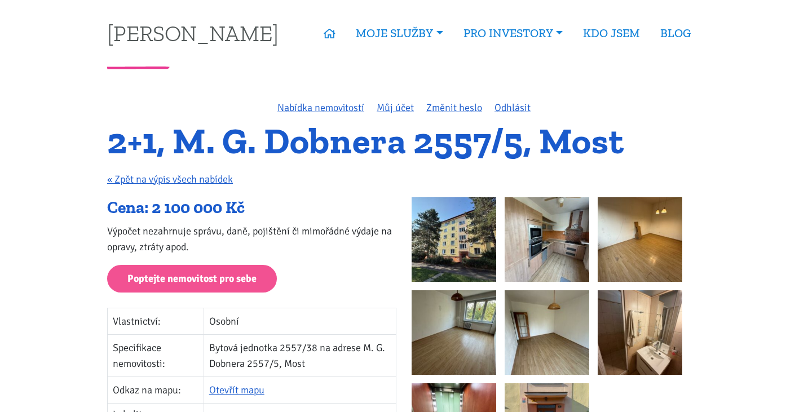
scroll to position [150, 0]
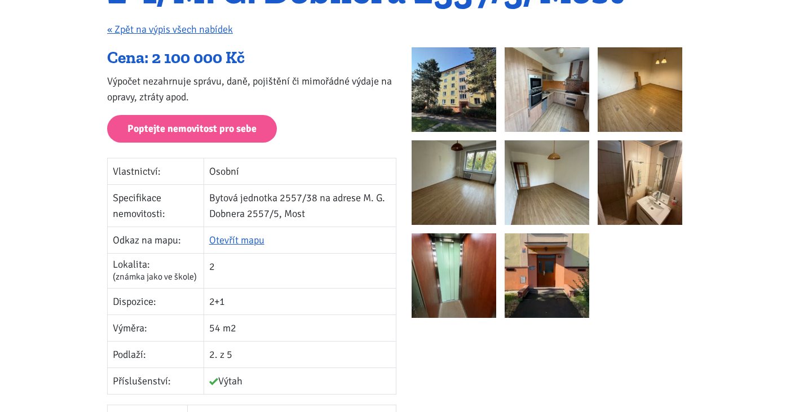
click at [455, 98] on img at bounding box center [453, 89] width 85 height 85
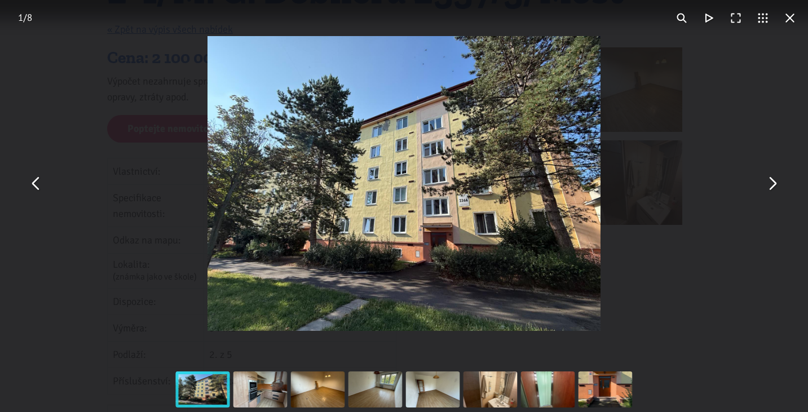
click at [773, 181] on button "You can close this modal content with the ESC key" at bounding box center [771, 183] width 27 height 27
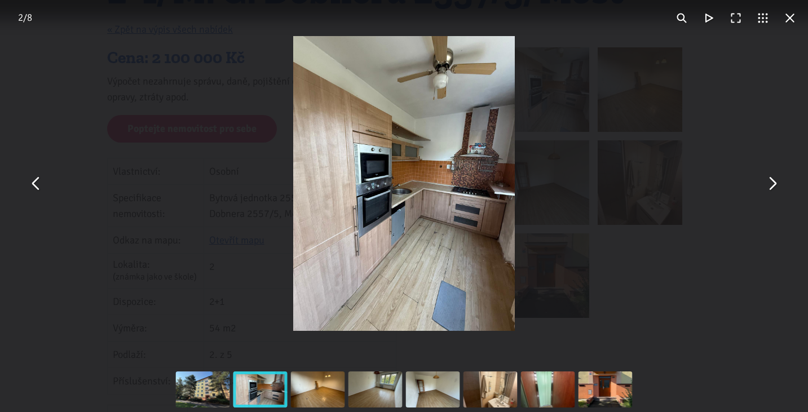
click at [773, 181] on button "You can close this modal content with the ESC key" at bounding box center [771, 183] width 27 height 27
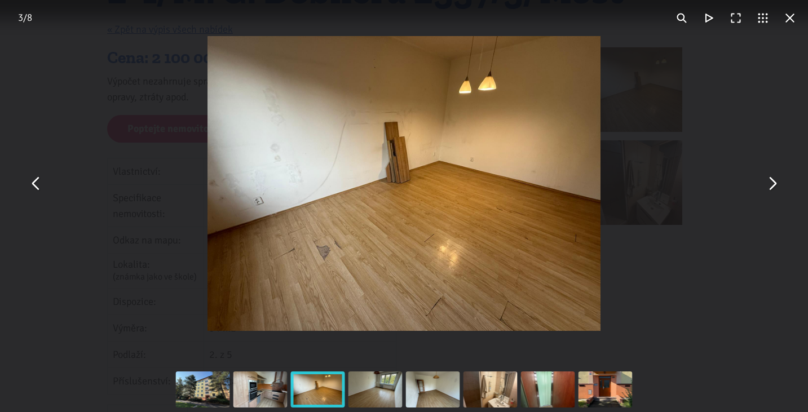
click at [773, 181] on button "You can close this modal content with the ESC key" at bounding box center [771, 183] width 27 height 27
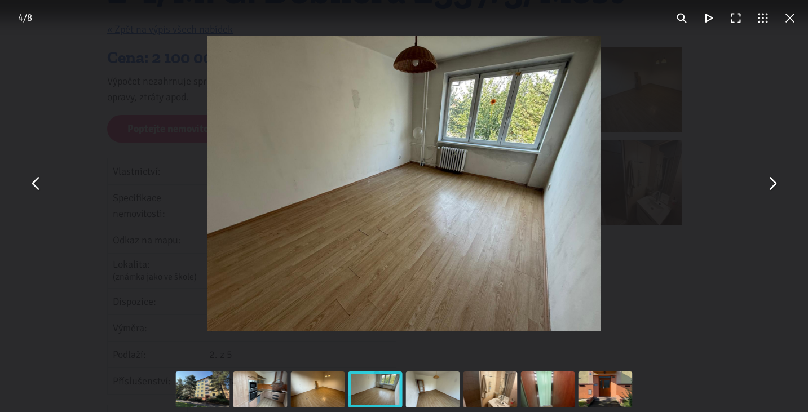
click at [773, 181] on button "You can close this modal content with the ESC key" at bounding box center [771, 183] width 27 height 27
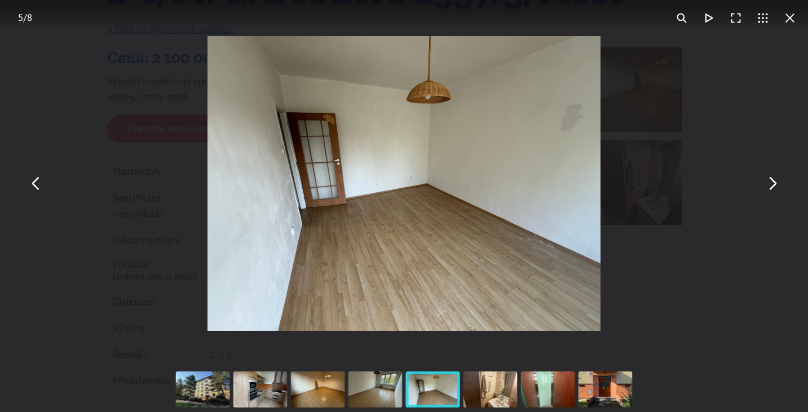
click at [317, 119] on img "You can close this modal content with the ESC key" at bounding box center [403, 183] width 393 height 295
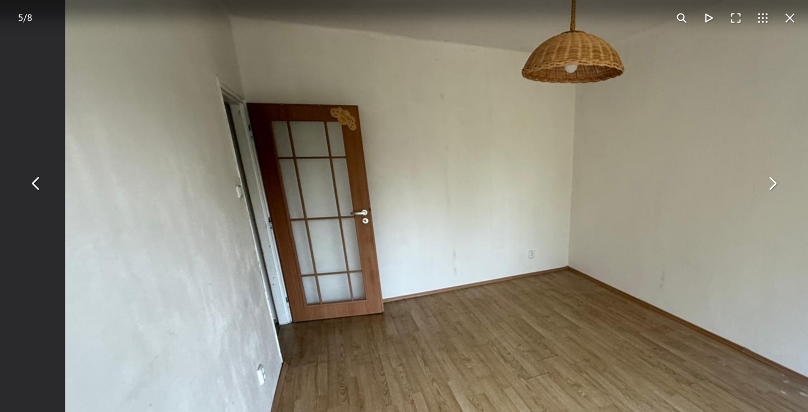
click at [775, 187] on button "You can close this modal content with the ESC key" at bounding box center [771, 183] width 27 height 27
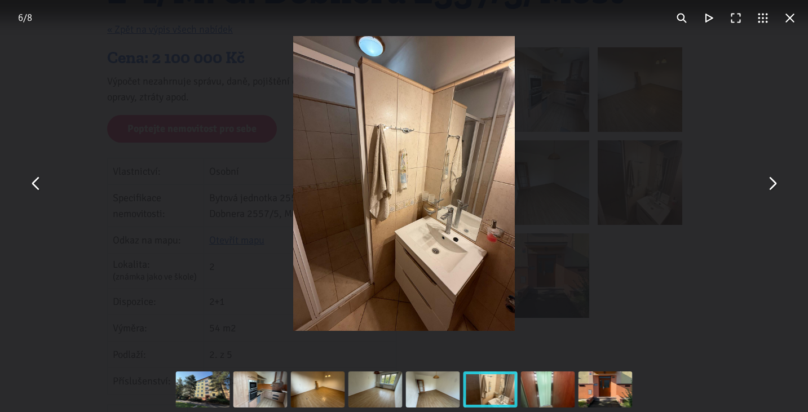
click at [791, 19] on button "You can close this modal content with the ESC key" at bounding box center [789, 18] width 27 height 27
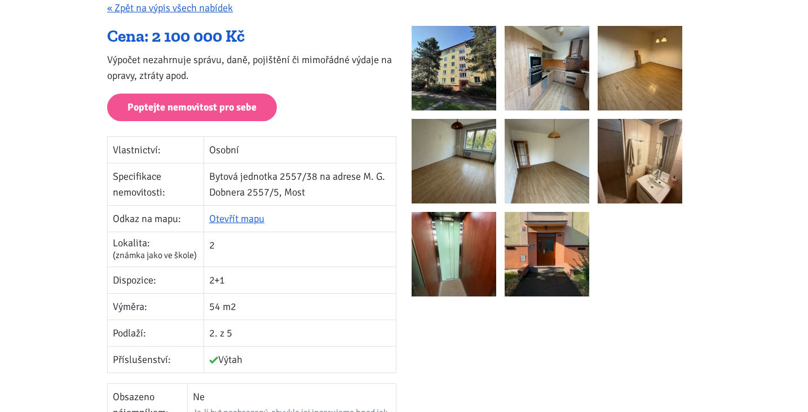
scroll to position [166, 0]
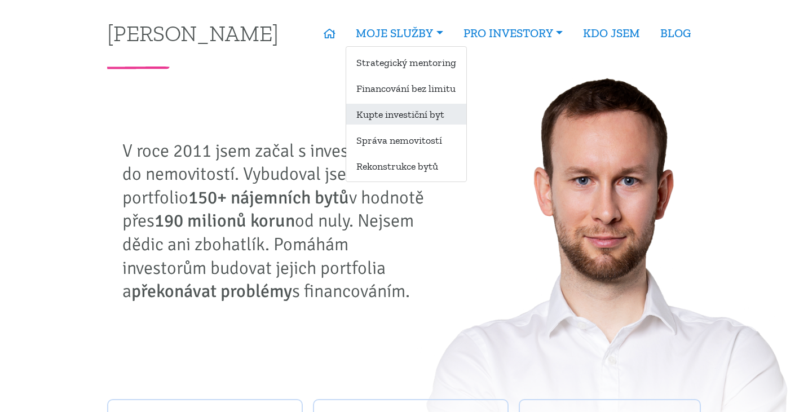
click at [392, 121] on link "Kupte investiční byt" at bounding box center [406, 114] width 120 height 21
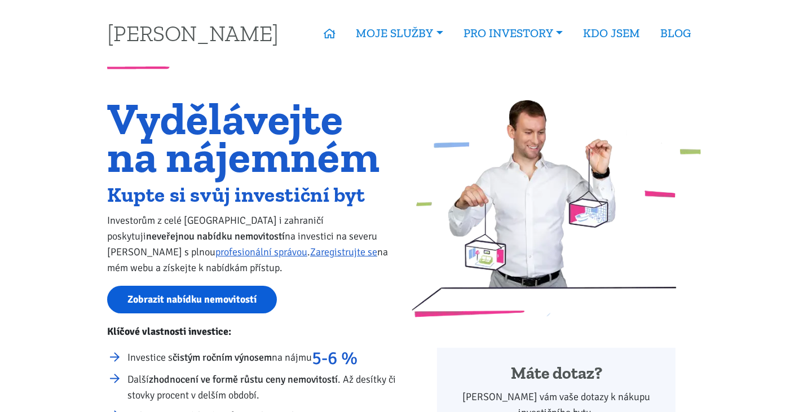
click at [230, 311] on link "Zobrazit nabídku nemovitostí" at bounding box center [192, 300] width 170 height 28
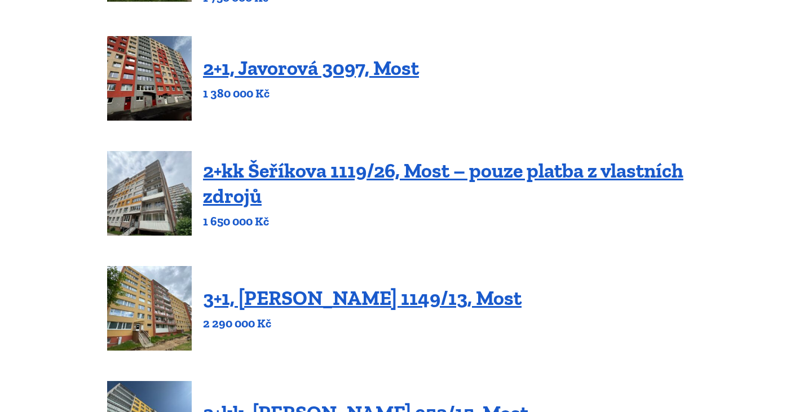
scroll to position [499, 0]
